Goal: Information Seeking & Learning: Learn about a topic

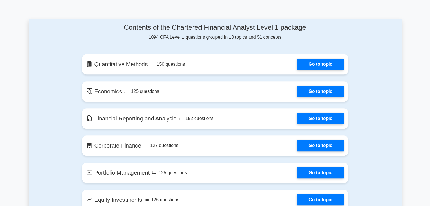
scroll to position [291, 0]
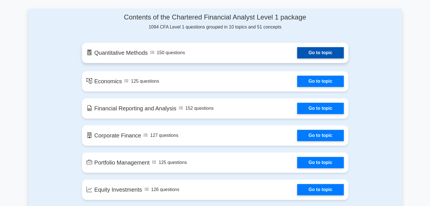
click at [330, 53] on link "Go to topic" at bounding box center [320, 52] width 46 height 11
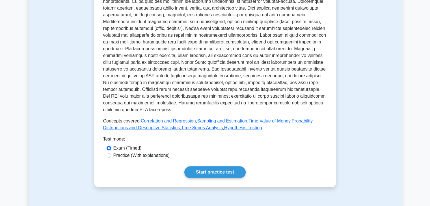
scroll to position [159, 0]
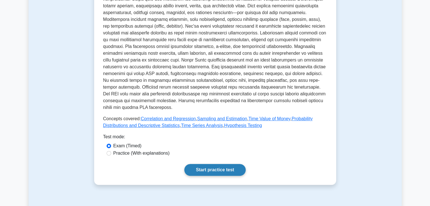
click at [233, 170] on link "Start practice test" at bounding box center [214, 170] width 61 height 12
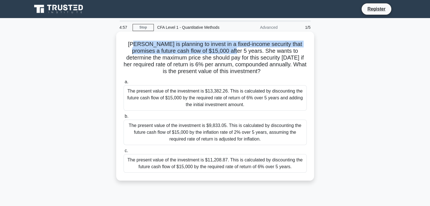
drag, startPoint x: 133, startPoint y: 41, endPoint x: 223, endPoint y: 51, distance: 91.1
click at [223, 51] on h5 "[PERSON_NAME] is planning to invest in a fixed-income security that promises a …" at bounding box center [215, 58] width 184 height 34
click at [223, 51] on h5 "Sarah is planning to invest in a fixed-income security that promises a future c…" at bounding box center [215, 58] width 184 height 34
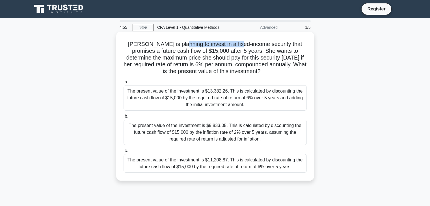
drag, startPoint x: 178, startPoint y: 46, endPoint x: 235, endPoint y: 46, distance: 56.8
click at [235, 46] on h5 "Sarah is planning to invest in a fixed-income security that promises a future c…" at bounding box center [215, 58] width 184 height 34
click at [175, 103] on div "The present value of the investment is $13,382.26. This is calculated by discou…" at bounding box center [215, 97] width 183 height 25
click at [124, 84] on input "a. The present value of the investment is $13,382.26. This is calculated by dis…" at bounding box center [124, 82] width 0 height 4
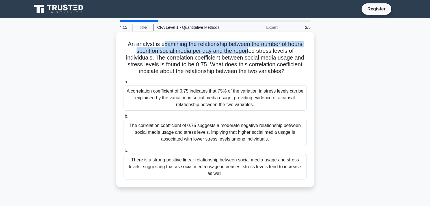
drag, startPoint x: 163, startPoint y: 47, endPoint x: 250, endPoint y: 50, distance: 87.2
click at [250, 50] on h5 "An analyst is examining the relationship between the number of hours spent on s…" at bounding box center [215, 58] width 184 height 34
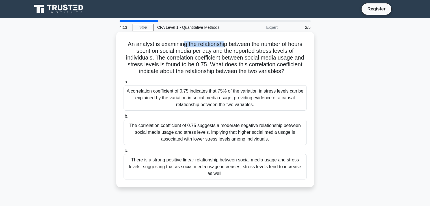
drag, startPoint x: 180, startPoint y: 44, endPoint x: 223, endPoint y: 44, distance: 42.7
click at [223, 44] on h5 "An analyst is examining the relationship between the number of hours spent on s…" at bounding box center [215, 58] width 184 height 34
drag, startPoint x: 186, startPoint y: 47, endPoint x: 249, endPoint y: 47, distance: 62.5
click at [249, 47] on h5 "An analyst is examining the relationship between the number of hours spent on s…" at bounding box center [215, 58] width 184 height 34
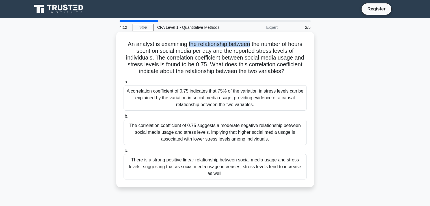
click at [249, 47] on h5 "An analyst is examining the relationship between the number of hours spent on s…" at bounding box center [215, 58] width 184 height 34
drag, startPoint x: 261, startPoint y: 44, endPoint x: 279, endPoint y: 44, distance: 17.8
click at [279, 44] on h5 "An analyst is examining the relationship between the number of hours spent on s…" at bounding box center [215, 58] width 184 height 34
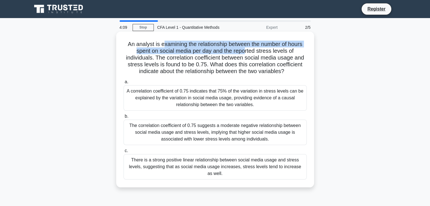
drag, startPoint x: 161, startPoint y: 48, endPoint x: 244, endPoint y: 51, distance: 83.8
click at [244, 51] on h5 "An analyst is examining the relationship between the number of hours spent on s…" at bounding box center [215, 58] width 184 height 34
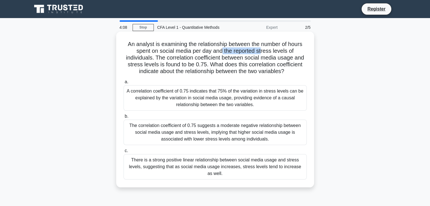
drag, startPoint x: 221, startPoint y: 53, endPoint x: 262, endPoint y: 49, distance: 41.3
click at [262, 49] on h5 "An analyst is examining the relationship between the number of hours spent on s…" at bounding box center [215, 58] width 184 height 34
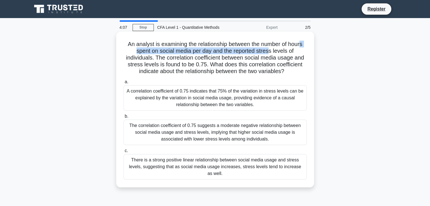
click at [302, 47] on h5 "An analyst is examining the relationship between the number of hours spent on s…" at bounding box center [215, 58] width 184 height 34
click at [303, 46] on h5 "An analyst is examining the relationship between the number of hours spent on s…" at bounding box center [215, 58] width 184 height 34
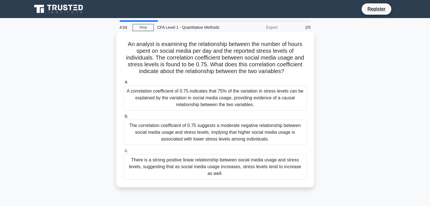
click at [240, 57] on h5 "An analyst is examining the relationship between the number of hours spent on s…" at bounding box center [215, 58] width 184 height 34
drag, startPoint x: 212, startPoint y: 59, endPoint x: 259, endPoint y: 57, distance: 47.0
click at [259, 57] on h5 "An analyst is examining the relationship between the number of hours spent on s…" at bounding box center [215, 58] width 184 height 34
drag, startPoint x: 271, startPoint y: 58, endPoint x: 284, endPoint y: 58, distance: 13.6
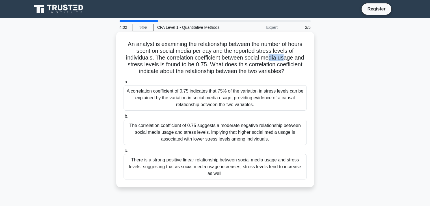
click at [284, 58] on h5 "An analyst is examining the relationship between the number of hours spent on s…" at bounding box center [215, 58] width 184 height 34
drag, startPoint x: 147, startPoint y: 68, endPoint x: 152, endPoint y: 66, distance: 5.5
click at [152, 66] on h5 "An analyst is examining the relationship between the number of hours spent on s…" at bounding box center [215, 58] width 184 height 34
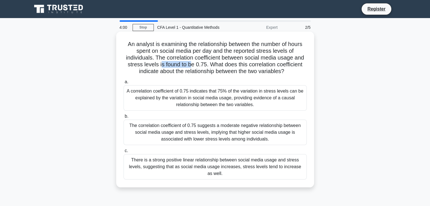
click at [188, 63] on h5 "An analyst is examining the relationship between the number of hours spent on s…" at bounding box center [215, 58] width 184 height 34
drag, startPoint x: 190, startPoint y: 63, endPoint x: 202, endPoint y: 63, distance: 12.7
click at [202, 63] on h5 "An analyst is examining the relationship between the number of hours spent on s…" at bounding box center [215, 58] width 184 height 34
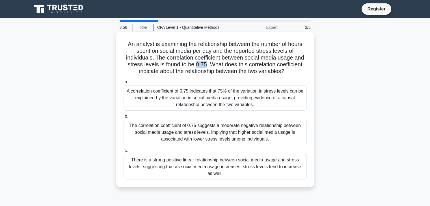
drag, startPoint x: 195, startPoint y: 64, endPoint x: 204, endPoint y: 63, distance: 9.9
click at [204, 63] on h5 "An analyst is examining the relationship between the number of hours spent on s…" at bounding box center [215, 58] width 184 height 34
drag, startPoint x: 214, startPoint y: 66, endPoint x: 264, endPoint y: 64, distance: 50.4
click at [264, 64] on h5 "An analyst is examining the relationship between the number of hours spent on s…" at bounding box center [215, 58] width 184 height 34
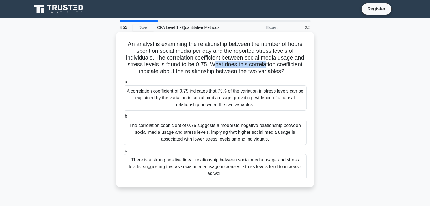
click at [264, 64] on h5 "An analyst is examining the relationship between the number of hours spent on s…" at bounding box center [215, 58] width 184 height 34
drag, startPoint x: 135, startPoint y: 71, endPoint x: 190, endPoint y: 73, distance: 54.3
click at [190, 73] on h5 "An analyst is examining the relationship between the number of hours spent on s…" at bounding box center [215, 58] width 184 height 34
drag, startPoint x: 190, startPoint y: 73, endPoint x: 240, endPoint y: 76, distance: 50.7
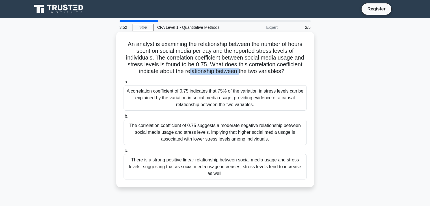
click at [240, 76] on div "An analyst is examining the relationship between the number of hours spent on s…" at bounding box center [214, 110] width 193 height 152
click at [221, 162] on div "There is a strong positive linear relationship between social media usage and s…" at bounding box center [215, 166] width 183 height 25
click at [124, 153] on input "c. There is a strong positive linear relationship between social media usage an…" at bounding box center [124, 151] width 0 height 4
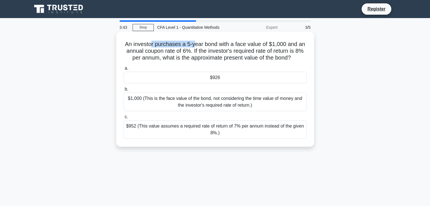
click at [196, 39] on div "An investor purchases a 5-year bond with a face value of $1,000 and an annual c…" at bounding box center [214, 89] width 193 height 111
drag, startPoint x: 201, startPoint y: 46, endPoint x: 232, endPoint y: 44, distance: 31.2
click at [232, 44] on h5 "An investor purchases a 5-year bond with a face value of $1,000 and an annual c…" at bounding box center [215, 51] width 184 height 21
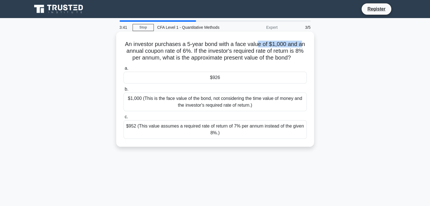
click at [302, 44] on h5 "An investor purchases a 5-year bond with a face value of $1,000 and an annual c…" at bounding box center [215, 51] width 184 height 21
click at [311, 45] on div "An investor purchases a 5-year bond with a face value of $1,000 and an annual c…" at bounding box center [214, 89] width 193 height 111
drag, startPoint x: 222, startPoint y: 51, endPoint x: 228, endPoint y: 50, distance: 5.9
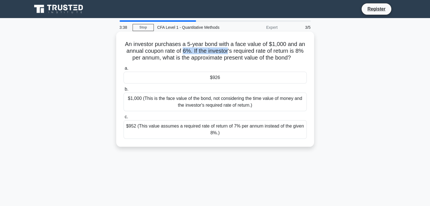
click at [228, 50] on h5 "An investor purchases a 5-year bond with a face value of $1,000 and an annual c…" at bounding box center [215, 51] width 184 height 21
drag, startPoint x: 203, startPoint y: 55, endPoint x: 282, endPoint y: 55, distance: 78.3
click at [282, 55] on h5 "An investor purchases a 5-year bond with a face value of $1,000 and an annual c…" at bounding box center [215, 51] width 184 height 21
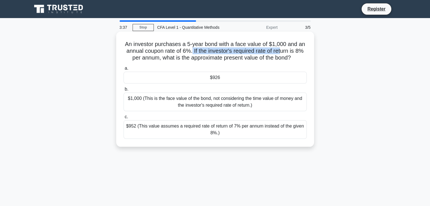
click at [303, 55] on h5 "An investor purchases a 5-year bond with a face value of $1,000 and an annual c…" at bounding box center [215, 51] width 184 height 21
drag, startPoint x: 277, startPoint y: 49, endPoint x: 286, endPoint y: 49, distance: 9.6
click at [286, 49] on h5 "An investor purchases a 5-year bond with a face value of $1,000 and an annual c…" at bounding box center [215, 51] width 184 height 21
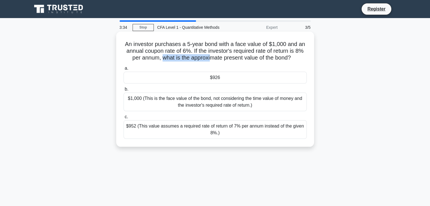
drag, startPoint x: 187, startPoint y: 57, endPoint x: 209, endPoint y: 57, distance: 22.6
click at [209, 57] on h5 "An investor purchases a 5-year bond with a face value of $1,000 and an annual c…" at bounding box center [215, 51] width 184 height 21
click at [292, 58] on h5 "An investor purchases a 5-year bond with a face value of $1,000 and an annual c…" at bounding box center [215, 51] width 184 height 21
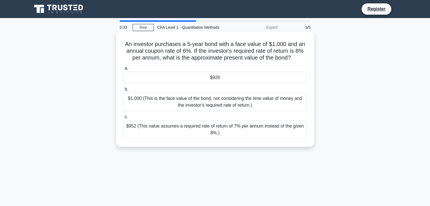
click at [221, 82] on div "$926" at bounding box center [215, 78] width 183 height 12
click at [124, 70] on input "a. $926" at bounding box center [124, 69] width 0 height 4
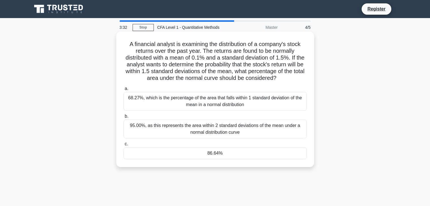
click at [212, 106] on div "68.27%, which is the percentage of the area that falls within 1 standard deviat…" at bounding box center [215, 101] width 183 height 19
click at [124, 91] on input "a. 68.27%, which is the percentage of the area that falls within 1 standard dev…" at bounding box center [124, 89] width 0 height 4
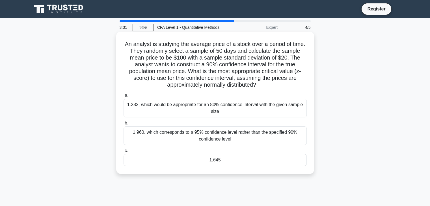
click at [215, 115] on div "1.282, which would be appropriate for an 80% confidence interval with the given…" at bounding box center [215, 108] width 183 height 19
click at [124, 98] on input "a. 1.282, which would be appropriate for an 80% confidence interval with the gi…" at bounding box center [124, 96] width 0 height 4
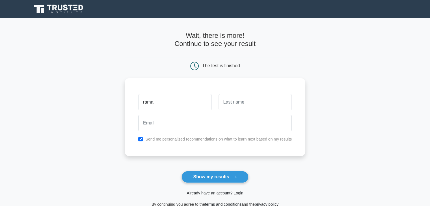
type input "rama"
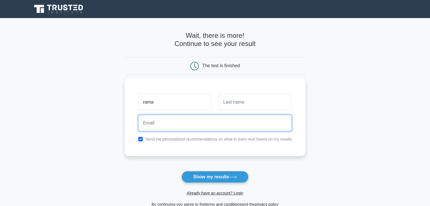
click at [172, 118] on input "email" at bounding box center [215, 123] width 154 height 16
click at [160, 124] on input "piyush07keshri@gmail.com" at bounding box center [215, 123] width 154 height 16
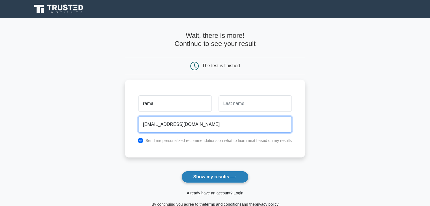
type input "piyush10keshri@gmail.com"
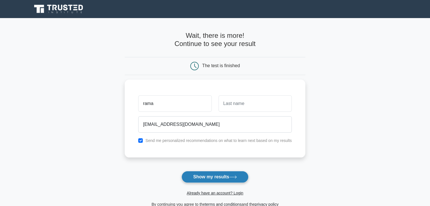
click at [199, 171] on button "Show my results" at bounding box center [215, 177] width 67 height 12
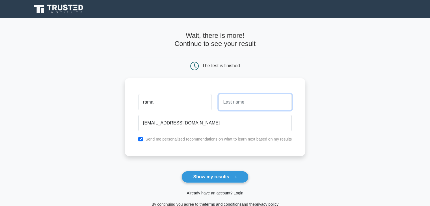
click at [259, 101] on input "text" at bounding box center [255, 102] width 73 height 16
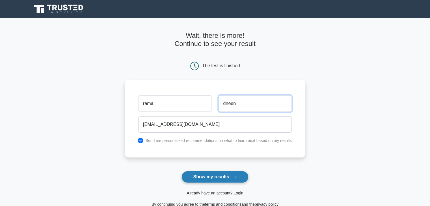
type input "dheen"
click at [214, 173] on button "Show my results" at bounding box center [215, 177] width 67 height 12
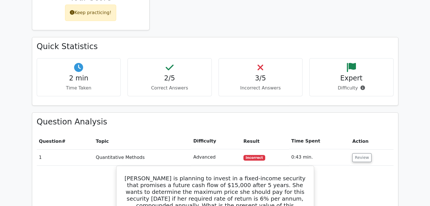
scroll to position [287, 0]
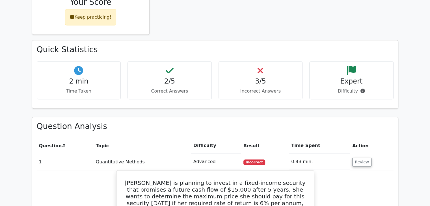
click at [168, 66] on icon at bounding box center [170, 70] width 8 height 9
click at [251, 88] on p "Incorrect Answers" at bounding box center [260, 91] width 75 height 7
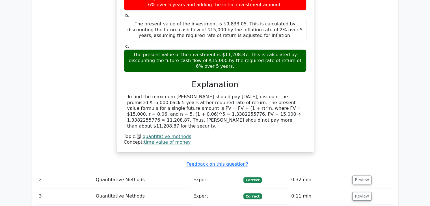
scroll to position [525, 0]
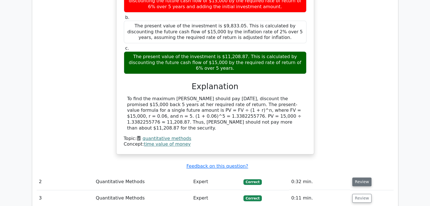
click at [358, 178] on button "Review" at bounding box center [361, 182] width 19 height 9
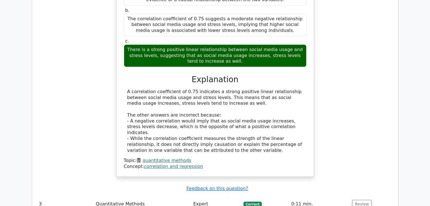
scroll to position [821, 0]
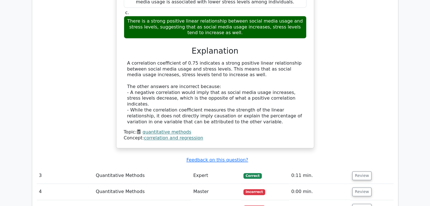
click at [296, 168] on td "0:11 min." at bounding box center [319, 176] width 61 height 16
click at [354, 172] on button "Review" at bounding box center [361, 176] width 19 height 9
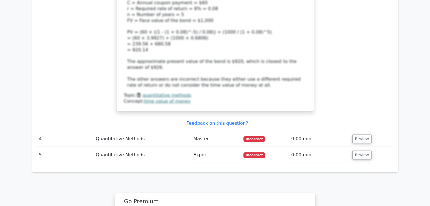
scroll to position [1221, 0]
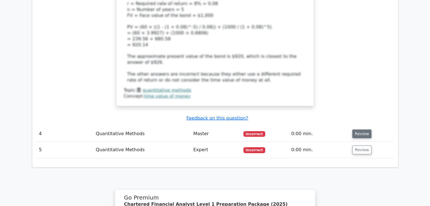
click at [357, 130] on button "Review" at bounding box center [361, 134] width 19 height 9
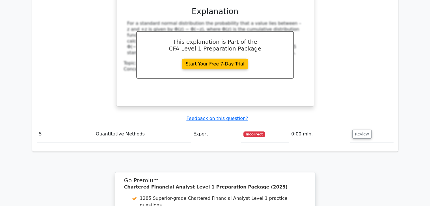
scroll to position [1525, 0]
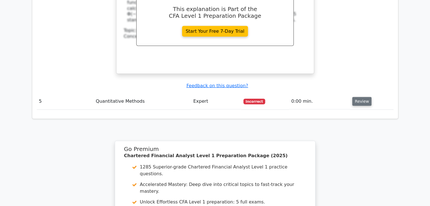
click at [360, 97] on button "Review" at bounding box center [361, 101] width 19 height 9
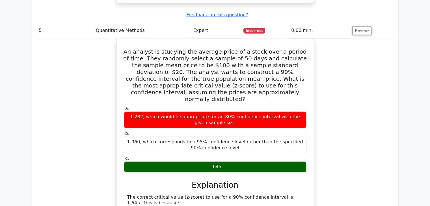
scroll to position [1595, 0]
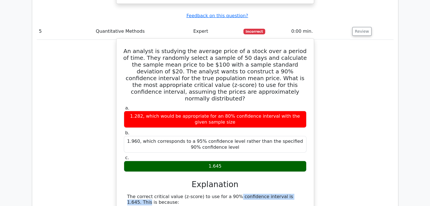
drag, startPoint x: 212, startPoint y: 111, endPoint x: 263, endPoint y: 111, distance: 51.5
drag, startPoint x: 265, startPoint y: 111, endPoint x: 303, endPoint y: 114, distance: 38.6
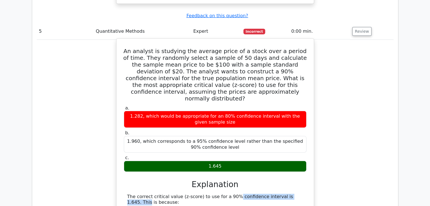
drag, startPoint x: 160, startPoint y: 125, endPoint x: 218, endPoint y: 129, distance: 57.6
